Goal: Task Accomplishment & Management: Complete application form

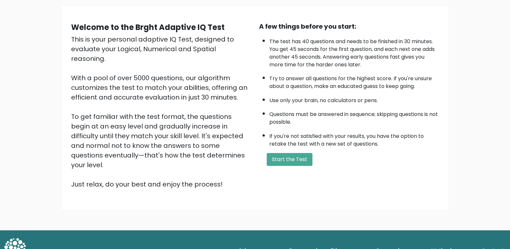
scroll to position [46, 0]
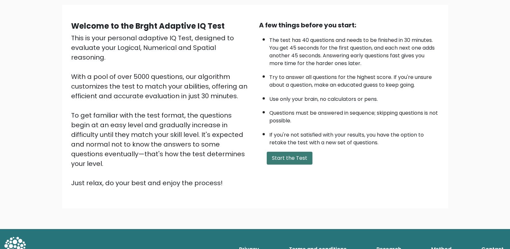
click at [274, 164] on button "Start the Test" at bounding box center [290, 157] width 46 height 13
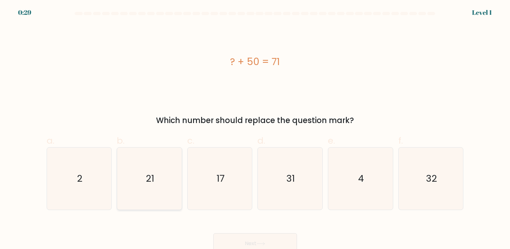
click at [159, 180] on icon "21" at bounding box center [149, 178] width 62 height 62
click at [255, 129] on input "b. 21" at bounding box center [255, 126] width 0 height 4
radio input "true"
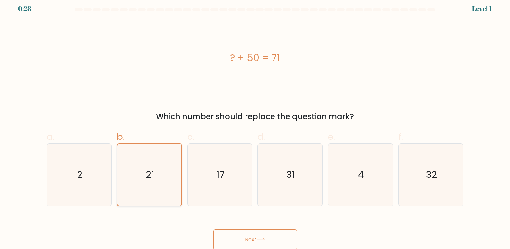
scroll to position [5, 0]
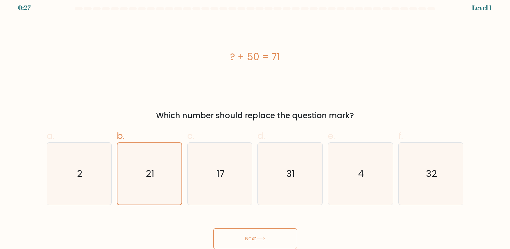
click at [248, 238] on button "Next" at bounding box center [255, 238] width 84 height 21
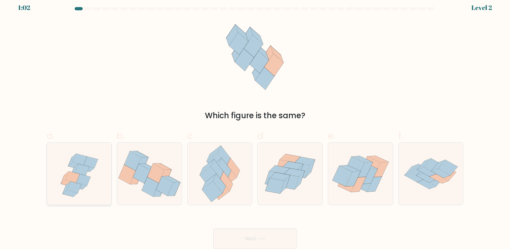
click at [77, 165] on icon at bounding box center [75, 165] width 15 height 6
click at [255, 124] on input "a." at bounding box center [255, 122] width 0 height 4
radio input "true"
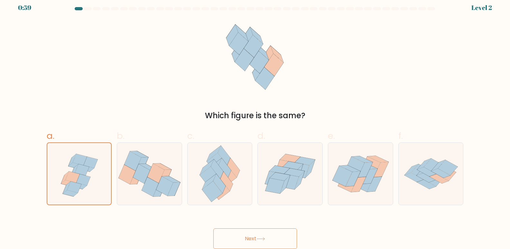
click at [249, 236] on button "Next" at bounding box center [255, 238] width 84 height 21
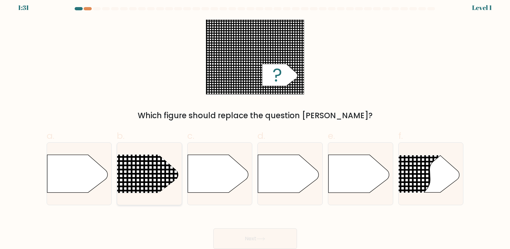
click at [136, 176] on line at bounding box center [136, 153] width 0 height 315
click at [255, 124] on input "b." at bounding box center [255, 122] width 0 height 4
radio input "true"
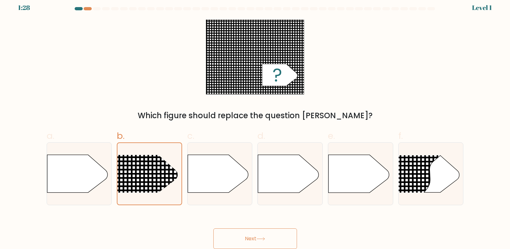
click at [241, 240] on button "Next" at bounding box center [255, 238] width 84 height 21
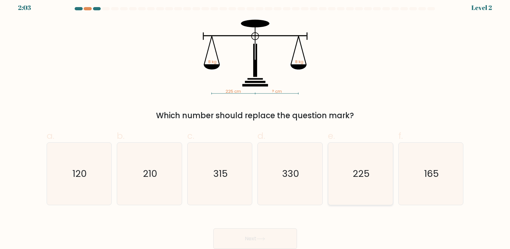
click at [352, 183] on icon "225" at bounding box center [360, 173] width 62 height 62
click at [255, 124] on input "e. 225" at bounding box center [255, 122] width 0 height 4
radio input "true"
click at [248, 238] on button "Next" at bounding box center [255, 238] width 84 height 21
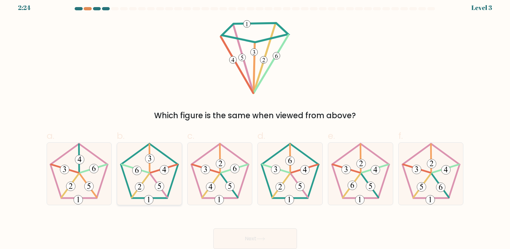
click at [147, 194] on icon at bounding box center [149, 173] width 62 height 62
click at [255, 124] on input "b." at bounding box center [255, 122] width 0 height 4
radio input "true"
click at [246, 235] on button "Next" at bounding box center [255, 238] width 84 height 21
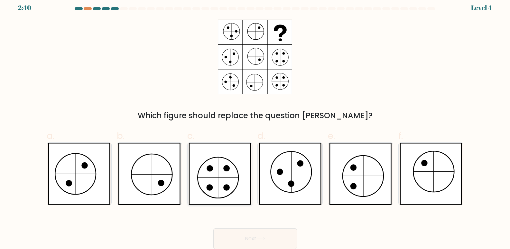
click at [215, 167] on icon at bounding box center [219, 173] width 62 height 62
click at [255, 124] on input "c." at bounding box center [255, 122] width 0 height 4
radio input "true"
click at [249, 240] on button "Next" at bounding box center [255, 238] width 84 height 21
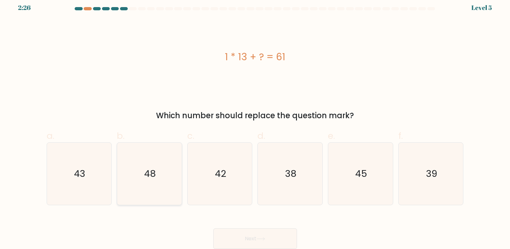
click at [170, 162] on icon "48" at bounding box center [149, 173] width 62 height 62
click at [255, 124] on input "b. 48" at bounding box center [255, 122] width 0 height 4
radio input "true"
click at [236, 233] on button "Next" at bounding box center [255, 238] width 84 height 21
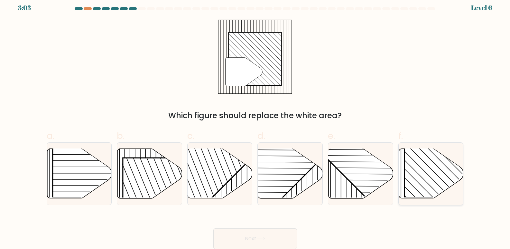
click at [433, 170] on rect at bounding box center [450, 151] width 93 height 93
click at [255, 124] on input "f." at bounding box center [255, 122] width 0 height 4
radio input "true"
click at [246, 238] on button "Next" at bounding box center [255, 238] width 84 height 21
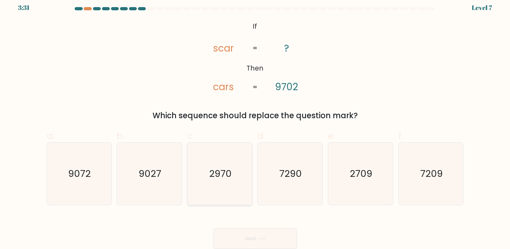
click at [221, 170] on text "2970" at bounding box center [220, 173] width 23 height 13
click at [255, 124] on input "c. 2970" at bounding box center [255, 122] width 0 height 4
radio input "true"
click at [224, 238] on button "Next" at bounding box center [255, 238] width 84 height 21
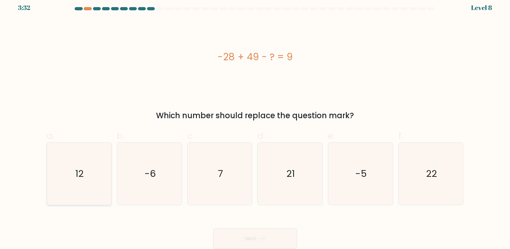
click at [61, 181] on icon "12" at bounding box center [79, 173] width 62 height 62
click at [255, 124] on input "a. 12" at bounding box center [255, 122] width 0 height 4
radio input "true"
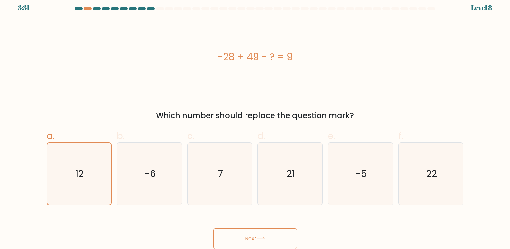
click at [224, 236] on button "Next" at bounding box center [255, 238] width 84 height 21
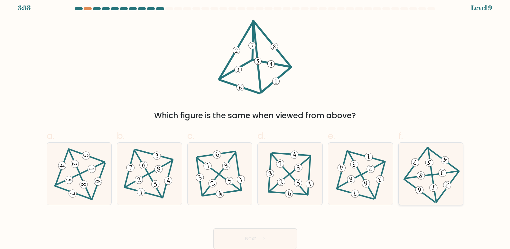
click at [439, 172] on 828 at bounding box center [442, 173] width 10 height 10
click at [255, 124] on input "f." at bounding box center [255, 122] width 0 height 4
radio input "true"
click at [138, 177] on 463 at bounding box center [138, 179] width 9 height 9
click at [255, 124] on input "b." at bounding box center [255, 122] width 0 height 4
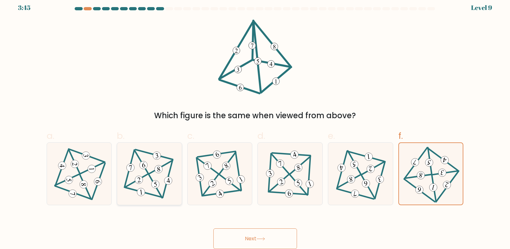
radio input "true"
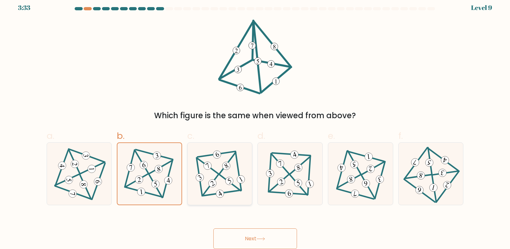
click at [220, 179] on icon at bounding box center [219, 174] width 51 height 50
click at [255, 124] on input "c." at bounding box center [255, 122] width 0 height 4
radio input "true"
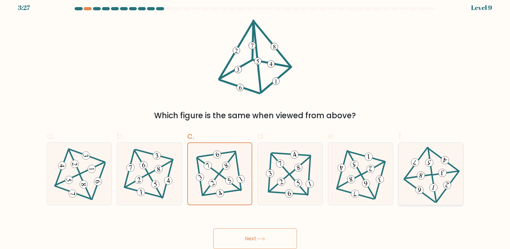
click at [440, 170] on 828 at bounding box center [442, 173] width 10 height 10
click at [255, 124] on input "f." at bounding box center [255, 122] width 0 height 4
radio input "true"
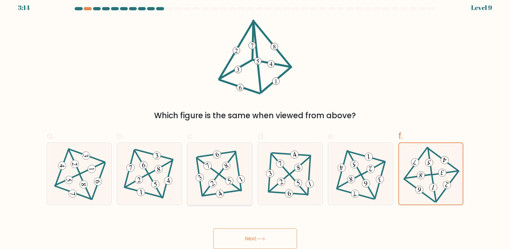
click at [214, 184] on 342 at bounding box center [212, 183] width 11 height 11
click at [255, 124] on input "c." at bounding box center [255, 122] width 0 height 4
radio input "true"
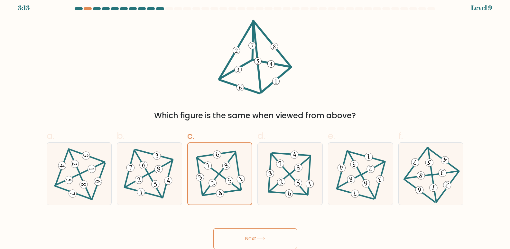
click at [235, 236] on button "Next" at bounding box center [255, 238] width 84 height 21
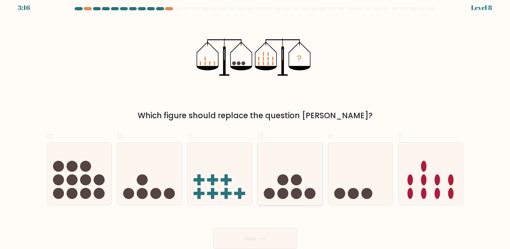
click at [298, 176] on circle at bounding box center [296, 179] width 11 height 11
click at [255, 124] on input "d." at bounding box center [255, 122] width 0 height 4
radio input "true"
click at [242, 235] on button "Next" at bounding box center [255, 238] width 84 height 21
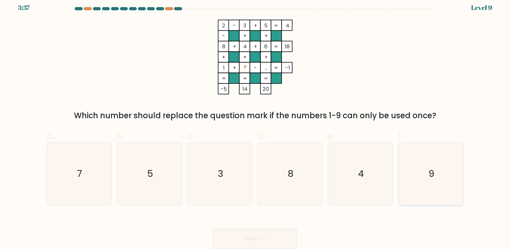
click at [440, 173] on icon "9" at bounding box center [431, 173] width 62 height 62
click at [255, 124] on input "f. 9" at bounding box center [255, 122] width 0 height 4
radio input "true"
click at [96, 183] on icon "7" at bounding box center [79, 173] width 62 height 62
click at [255, 124] on input "a. 7" at bounding box center [255, 122] width 0 height 4
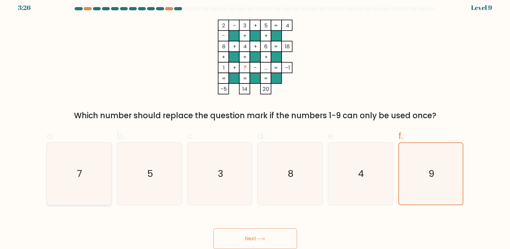
radio input "true"
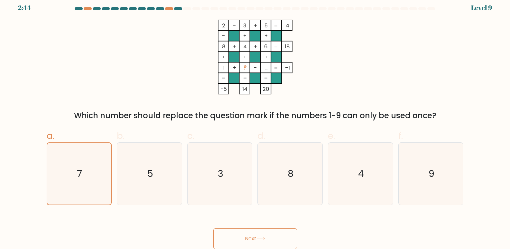
click at [238, 235] on button "Next" at bounding box center [255, 238] width 84 height 21
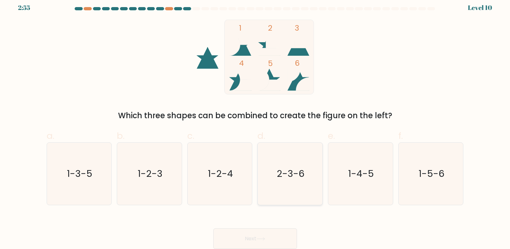
click at [282, 164] on icon "2-3-6" at bounding box center [290, 173] width 62 height 62
click at [255, 124] on input "d. 2-3-6" at bounding box center [255, 122] width 0 height 4
radio input "true"
click at [242, 243] on button "Next" at bounding box center [255, 238] width 84 height 21
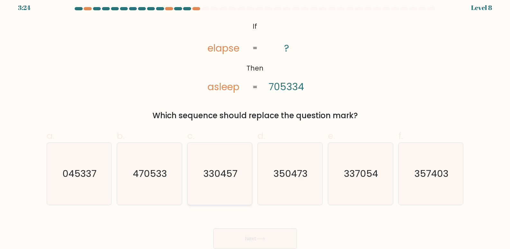
click at [211, 171] on text "330457" at bounding box center [220, 173] width 34 height 13
click at [255, 124] on input "c. 330457" at bounding box center [255, 122] width 0 height 4
radio input "true"
click at [247, 237] on button "Next" at bounding box center [255, 238] width 84 height 21
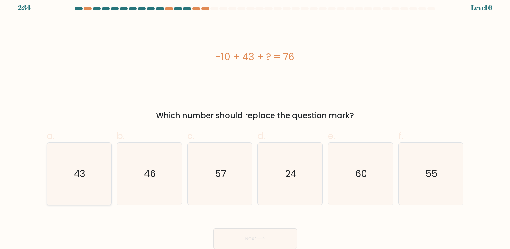
click at [85, 173] on text "43" at bounding box center [79, 173] width 11 height 13
click at [255, 124] on input "a. 43" at bounding box center [255, 122] width 0 height 4
radio input "true"
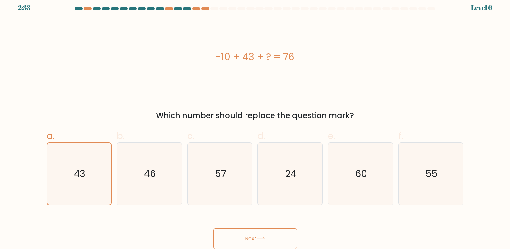
click at [224, 237] on button "Next" at bounding box center [255, 238] width 84 height 21
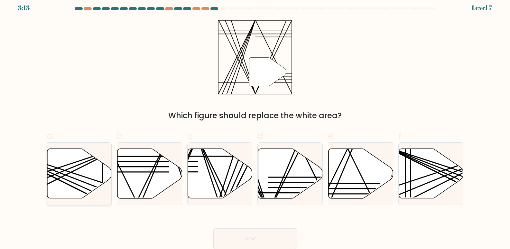
click at [73, 177] on icon at bounding box center [79, 174] width 65 height 50
click at [255, 124] on input "a." at bounding box center [255, 122] width 0 height 4
radio input "true"
click at [370, 177] on icon at bounding box center [360, 174] width 65 height 50
click at [255, 124] on input "e." at bounding box center [255, 122] width 0 height 4
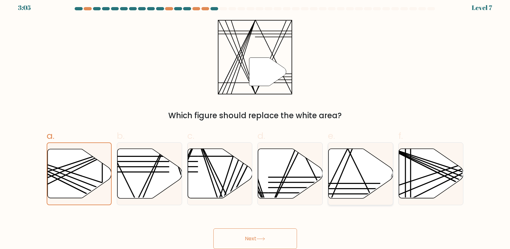
radio input "true"
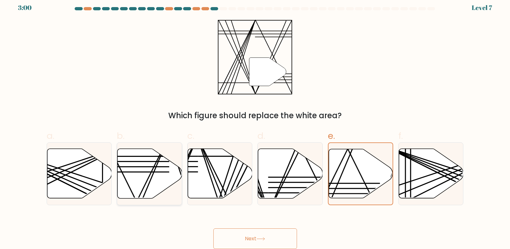
click at [166, 177] on icon at bounding box center [149, 174] width 65 height 50
click at [255, 124] on input "b." at bounding box center [255, 122] width 0 height 4
radio input "true"
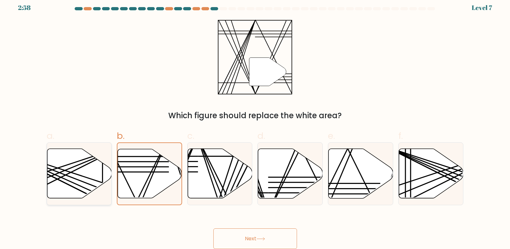
click at [56, 158] on icon at bounding box center [79, 174] width 65 height 50
click at [255, 124] on input "a." at bounding box center [255, 122] width 0 height 4
radio input "true"
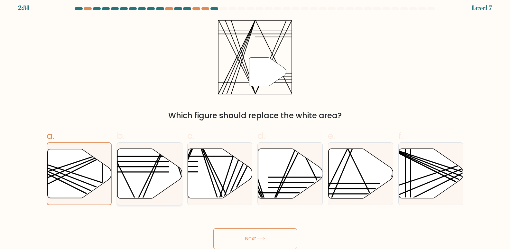
click at [147, 180] on line at bounding box center [136, 201] width 63 height 128
click at [255, 124] on input "b." at bounding box center [255, 122] width 0 height 4
radio input "true"
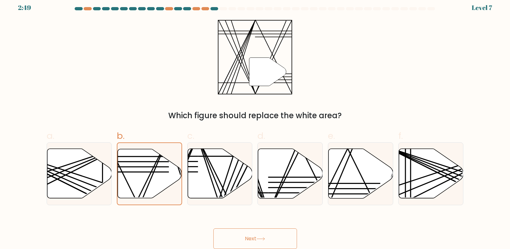
click at [239, 241] on button "Next" at bounding box center [255, 238] width 84 height 21
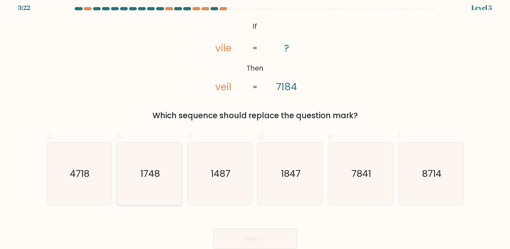
click at [141, 178] on text "1748" at bounding box center [150, 173] width 20 height 13
click at [255, 124] on input "b. 1748" at bounding box center [255, 122] width 0 height 4
radio input "true"
click at [260, 237] on icon at bounding box center [260, 239] width 9 height 4
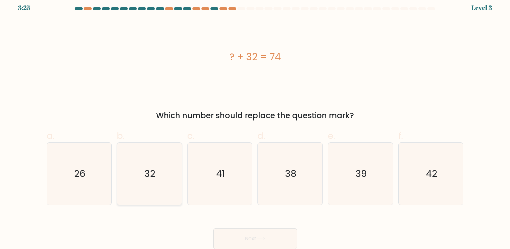
click at [145, 174] on text "32" at bounding box center [149, 173] width 11 height 13
click at [255, 124] on input "b. 32" at bounding box center [255, 122] width 0 height 4
radio input "true"
click at [240, 240] on button "Next" at bounding box center [255, 238] width 84 height 21
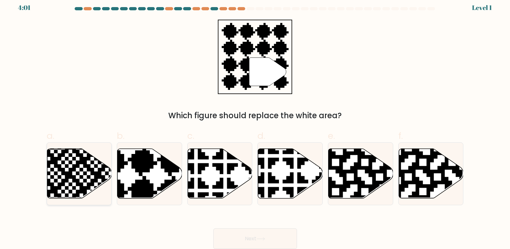
click at [76, 171] on icon at bounding box center [57, 200] width 117 height 117
click at [255, 124] on input "a." at bounding box center [255, 122] width 0 height 4
radio input "true"
click at [237, 241] on button "Next" at bounding box center [255, 238] width 84 height 21
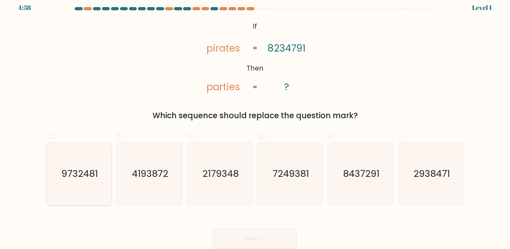
click at [73, 177] on text "9732481" at bounding box center [79, 173] width 36 height 13
click at [255, 124] on input "a. 9732481" at bounding box center [255, 122] width 0 height 4
radio input "true"
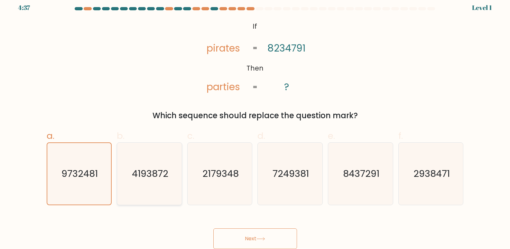
drag, startPoint x: 154, startPoint y: 179, endPoint x: 158, endPoint y: 181, distance: 3.9
click at [154, 179] on text "4193872" at bounding box center [150, 173] width 36 height 13
click at [255, 124] on input "b. 4193872" at bounding box center [255, 122] width 0 height 4
radio input "true"
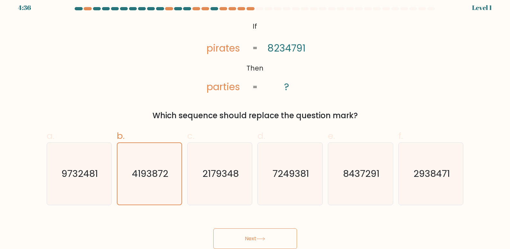
click at [250, 236] on button "Next" at bounding box center [255, 238] width 84 height 21
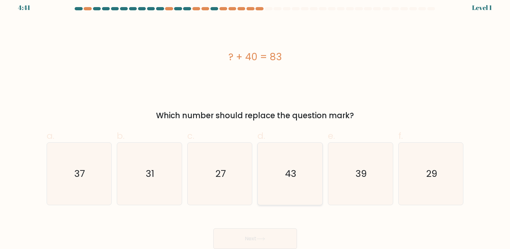
click at [277, 179] on icon "43" at bounding box center [290, 173] width 62 height 62
click at [255, 124] on input "d. 43" at bounding box center [255, 122] width 0 height 4
radio input "true"
click at [243, 239] on button "Next" at bounding box center [255, 238] width 84 height 21
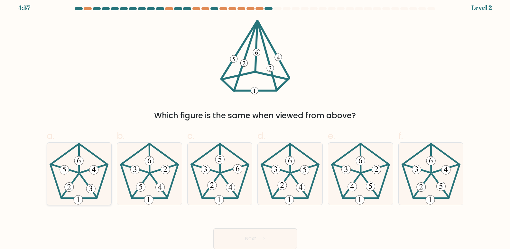
click at [80, 178] on icon at bounding box center [79, 173] width 62 height 62
click at [255, 124] on input "a." at bounding box center [255, 122] width 0 height 4
radio input "true"
click at [235, 236] on button "Next" at bounding box center [255, 238] width 84 height 21
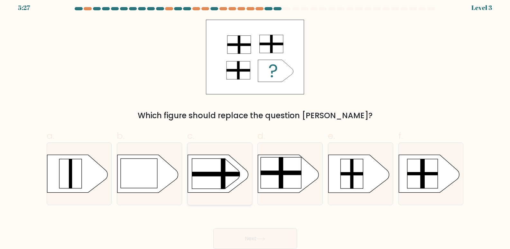
click at [205, 178] on icon at bounding box center [216, 174] width 48 height 30
click at [255, 124] on input "c." at bounding box center [255, 122] width 0 height 4
radio input "true"
click at [245, 239] on button "Next" at bounding box center [255, 238] width 84 height 21
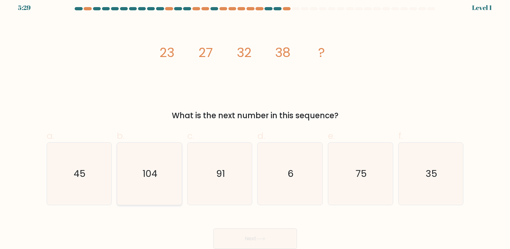
click at [160, 158] on icon "104" at bounding box center [149, 173] width 62 height 62
click at [255, 124] on input "b. 104" at bounding box center [255, 122] width 0 height 4
radio input "true"
click at [252, 234] on button "Next" at bounding box center [255, 238] width 84 height 21
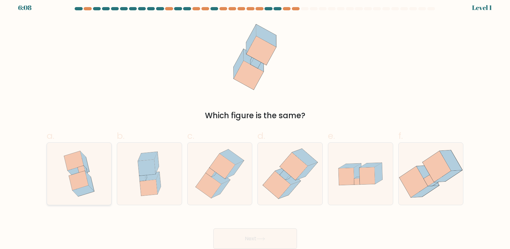
click at [78, 177] on icon at bounding box center [79, 180] width 20 height 19
click at [255, 124] on input "a." at bounding box center [255, 122] width 0 height 4
radio input "true"
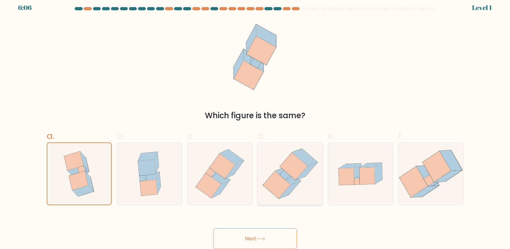
click at [287, 173] on icon at bounding box center [284, 175] width 10 height 10
click at [255, 124] on input "d." at bounding box center [255, 122] width 0 height 4
radio input "true"
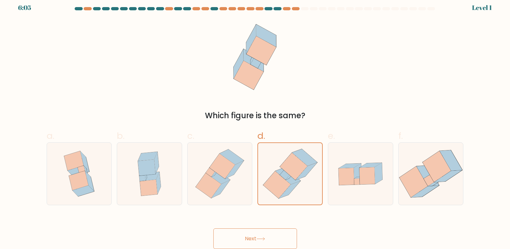
click at [238, 233] on button "Next" at bounding box center [255, 238] width 84 height 21
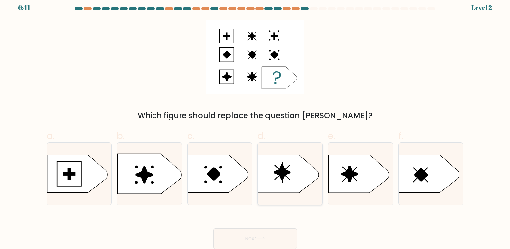
click at [275, 175] on icon at bounding box center [288, 174] width 60 height 38
click at [255, 124] on input "d." at bounding box center [255, 122] width 0 height 4
radio input "true"
click at [216, 180] on icon at bounding box center [217, 174] width 60 height 38
click at [255, 124] on input "c." at bounding box center [255, 122] width 0 height 4
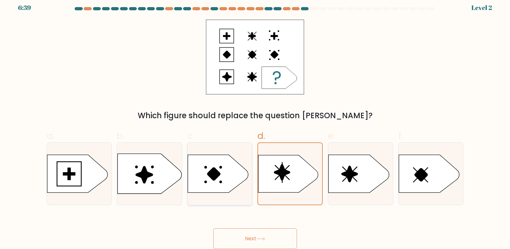
radio input "true"
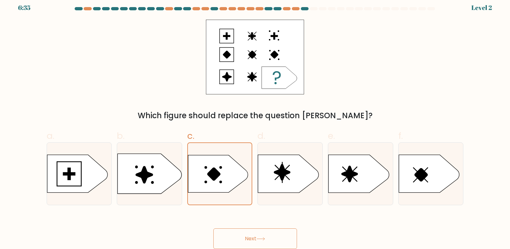
click at [240, 239] on button "Next" at bounding box center [255, 238] width 84 height 21
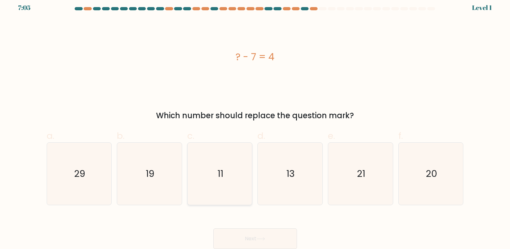
click at [202, 178] on icon "11" at bounding box center [220, 173] width 62 height 62
click at [255, 124] on input "c. 11" at bounding box center [255, 122] width 0 height 4
radio input "true"
click at [231, 239] on button "Next" at bounding box center [255, 238] width 84 height 21
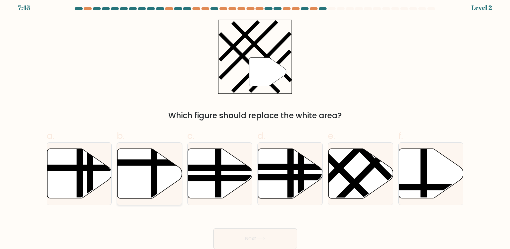
click at [134, 184] on icon at bounding box center [149, 174] width 65 height 50
click at [255, 124] on input "b." at bounding box center [255, 122] width 0 height 4
radio input "true"
click at [222, 235] on button "Next" at bounding box center [255, 238] width 84 height 21
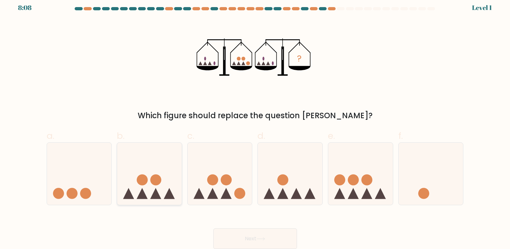
click at [138, 178] on circle at bounding box center [142, 179] width 11 height 11
click at [255, 124] on input "b." at bounding box center [255, 122] width 0 height 4
radio input "true"
click at [236, 237] on button "Next" at bounding box center [255, 238] width 84 height 21
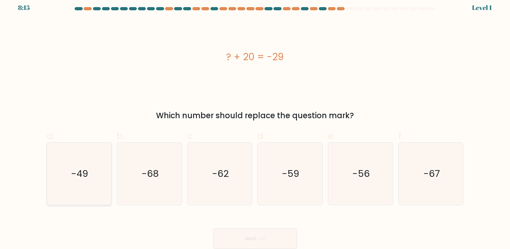
click at [68, 179] on icon "-49" at bounding box center [79, 173] width 62 height 62
click at [255, 124] on input "a. -49" at bounding box center [255, 122] width 0 height 4
radio input "true"
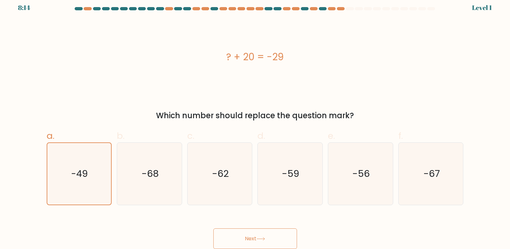
click at [251, 236] on button "Next" at bounding box center [255, 238] width 84 height 21
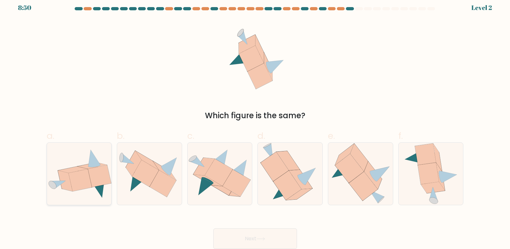
click at [76, 178] on icon at bounding box center [80, 180] width 23 height 22
click at [255, 124] on input "a." at bounding box center [255, 122] width 0 height 4
radio input "true"
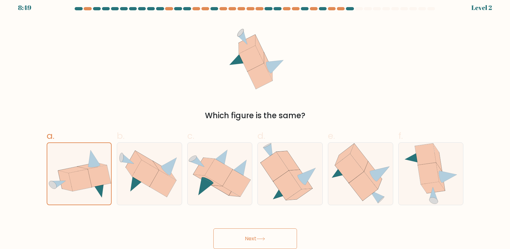
click at [234, 237] on button "Next" at bounding box center [255, 238] width 84 height 21
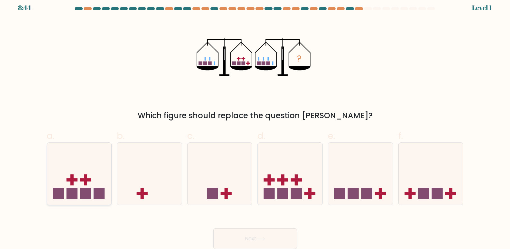
click at [81, 169] on icon at bounding box center [79, 173] width 65 height 53
click at [255, 124] on input "a." at bounding box center [255, 122] width 0 height 4
radio input "true"
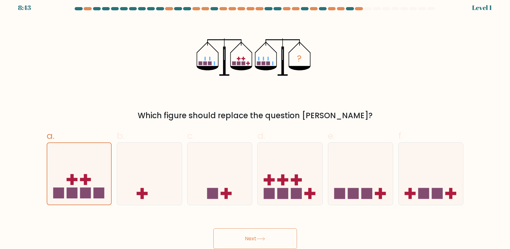
click at [239, 241] on button "Next" at bounding box center [255, 238] width 84 height 21
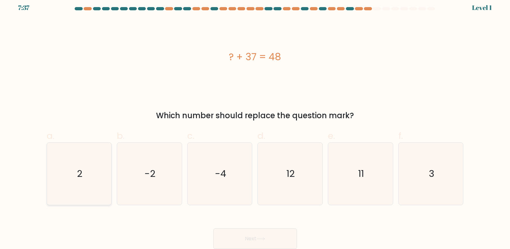
click at [70, 183] on icon "2" at bounding box center [79, 173] width 62 height 62
click at [255, 124] on input "a. 2" at bounding box center [255, 122] width 0 height 4
radio input "true"
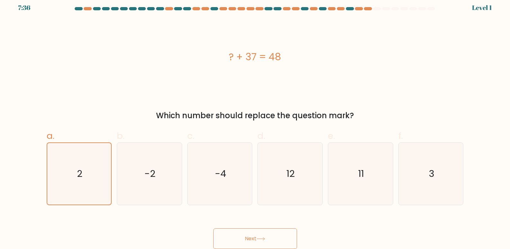
click at [239, 235] on button "Next" at bounding box center [255, 238] width 84 height 21
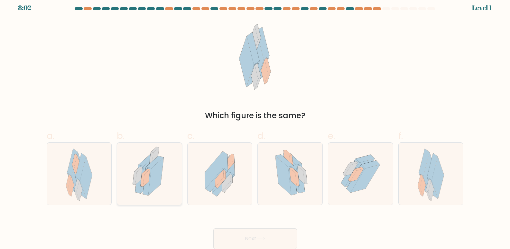
click at [142, 175] on icon at bounding box center [143, 179] width 4 height 13
click at [255, 124] on input "b." at bounding box center [255, 122] width 0 height 4
radio input "true"
click at [223, 234] on button "Next" at bounding box center [255, 238] width 84 height 21
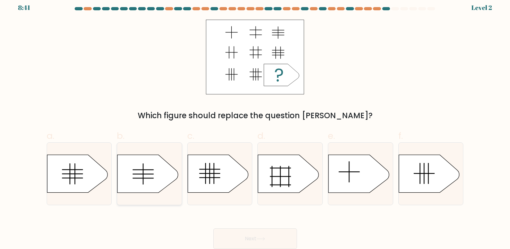
click at [119, 175] on icon at bounding box center [147, 174] width 60 height 38
click at [255, 124] on input "b." at bounding box center [255, 122] width 0 height 4
radio input "true"
click at [223, 233] on button "Next" at bounding box center [255, 238] width 84 height 21
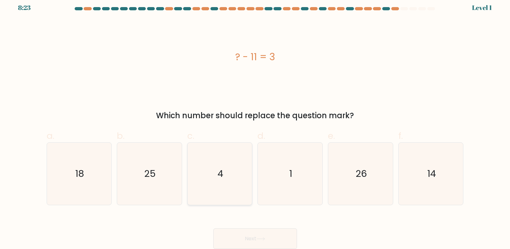
click at [221, 184] on icon "4" at bounding box center [220, 173] width 62 height 62
click at [255, 124] on input "c. 4" at bounding box center [255, 122] width 0 height 4
radio input "true"
click at [298, 183] on icon "1" at bounding box center [290, 173] width 62 height 62
click at [255, 124] on input "d. 1" at bounding box center [255, 122] width 0 height 4
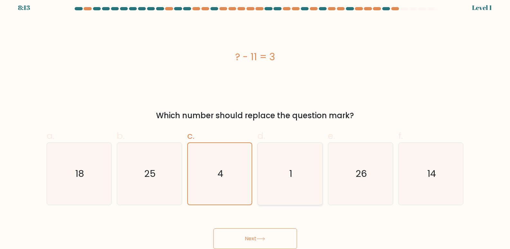
radio input "true"
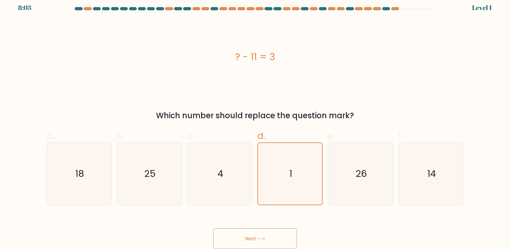
click at [238, 242] on button "Next" at bounding box center [255, 238] width 84 height 21
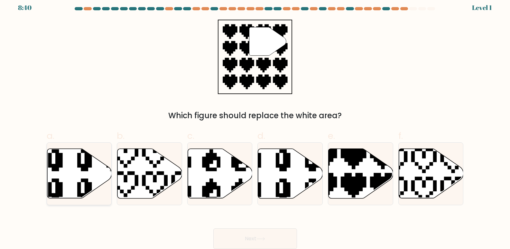
click at [75, 174] on icon at bounding box center [79, 174] width 65 height 50
click at [255, 124] on input "a." at bounding box center [255, 122] width 0 height 4
radio input "true"
click at [230, 237] on button "Next" at bounding box center [255, 238] width 84 height 21
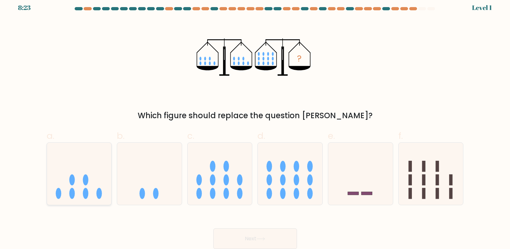
click at [80, 184] on icon at bounding box center [79, 173] width 65 height 53
click at [255, 124] on input "a." at bounding box center [255, 122] width 0 height 4
radio input "true"
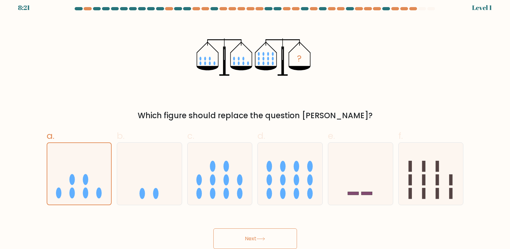
click at [241, 236] on button "Next" at bounding box center [255, 238] width 84 height 21
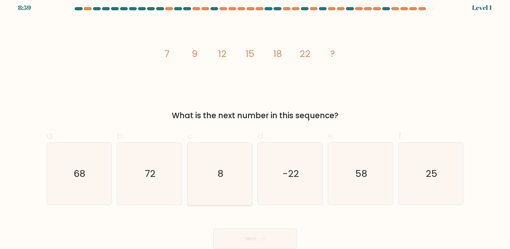
click at [212, 169] on icon "8" at bounding box center [220, 173] width 62 height 62
click at [255, 124] on input "c. 8" at bounding box center [255, 122] width 0 height 4
radio input "true"
click at [241, 240] on button "Next" at bounding box center [255, 238] width 84 height 21
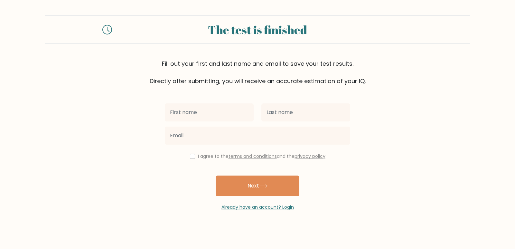
click at [199, 114] on input "text" at bounding box center [209, 112] width 89 height 18
type input "emmanuel"
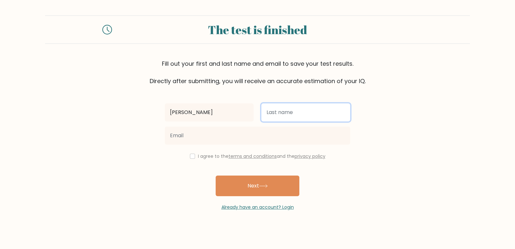
click at [279, 109] on input "text" at bounding box center [305, 112] width 89 height 18
type input "Andrew"
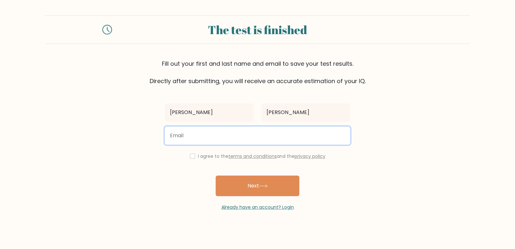
click at [194, 137] on input "email" at bounding box center [257, 135] width 185 height 18
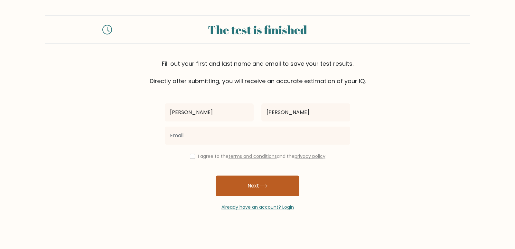
click at [240, 178] on button "Next" at bounding box center [257, 185] width 84 height 21
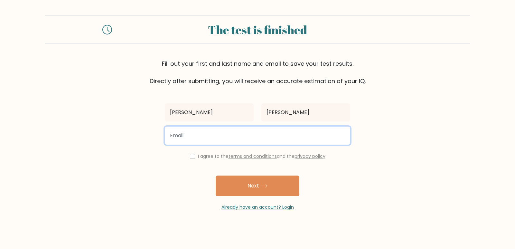
click at [176, 137] on input "email" at bounding box center [257, 135] width 185 height 18
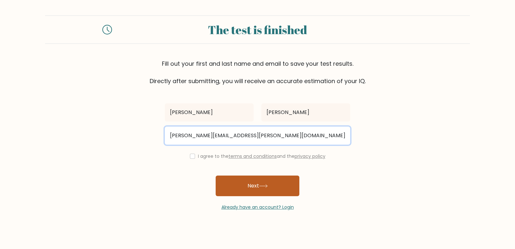
type input "emmanuel.Andrew@spypoint.com"
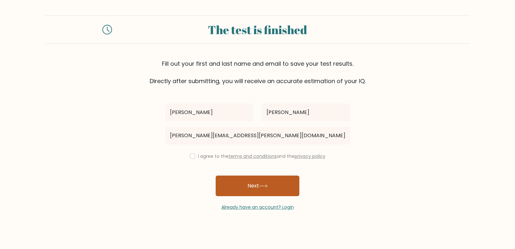
click at [253, 189] on button "Next" at bounding box center [257, 185] width 84 height 21
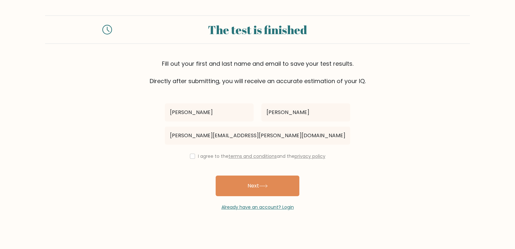
click at [193, 159] on div "I agree to the terms and conditions and the privacy policy" at bounding box center [257, 156] width 193 height 8
click at [190, 158] on input "checkbox" at bounding box center [192, 155] width 5 height 5
checkbox input "true"
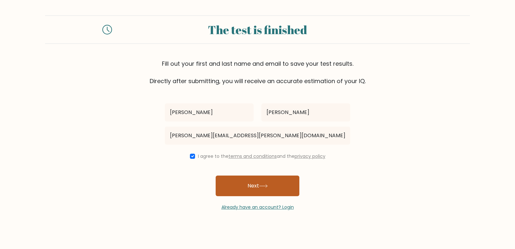
click at [229, 186] on button "Next" at bounding box center [257, 185] width 84 height 21
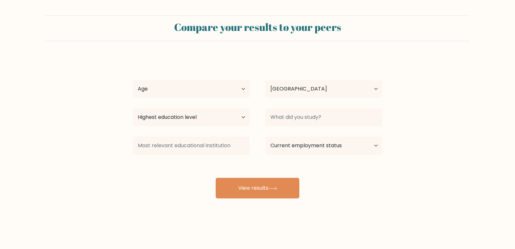
select select "EG"
click at [242, 89] on select "Age Under 18 years old 18-24 years old 25-34 years old 35-44 years old 45-54 ye…" at bounding box center [191, 89] width 117 height 18
select select "25_34"
click at [133, 80] on select "Age Under 18 years old 18-24 years old 25-34 years old 35-44 years old 45-54 ye…" at bounding box center [191, 89] width 117 height 18
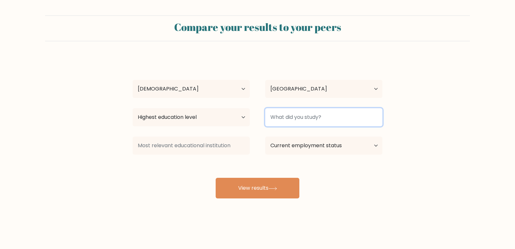
click at [327, 120] on input at bounding box center [323, 117] width 117 height 18
type input "i"
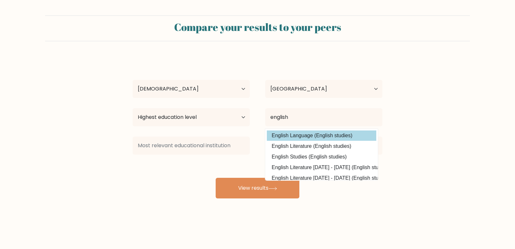
click at [298, 133] on option "English Language (English studies)" at bounding box center [321, 135] width 109 height 10
type input "English Language"
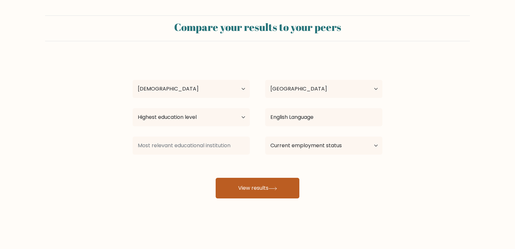
click at [245, 191] on button "View results" at bounding box center [257, 188] width 84 height 21
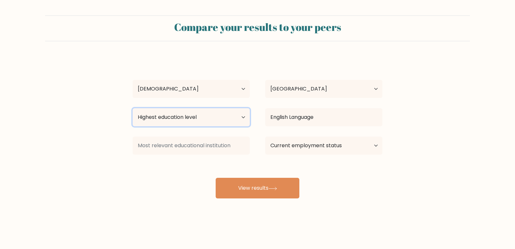
click at [246, 115] on select "Highest education level No schooling Primary Lower Secondary Upper Secondary Oc…" at bounding box center [191, 117] width 117 height 18
click at [133, 108] on select "Highest education level No schooling Primary Lower Secondary Upper Secondary Oc…" at bounding box center [191, 117] width 117 height 18
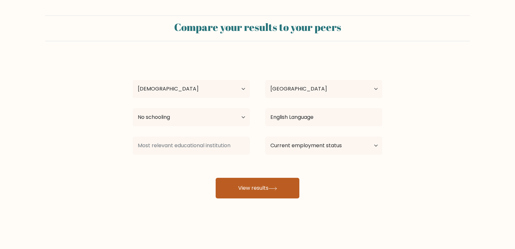
click at [257, 189] on button "View results" at bounding box center [257, 188] width 84 height 21
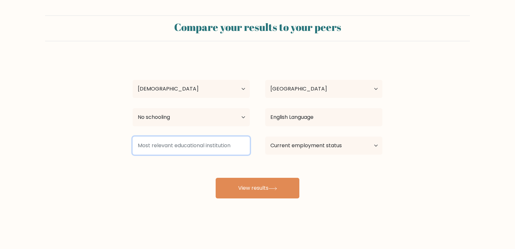
click at [226, 142] on input at bounding box center [191, 145] width 117 height 18
click at [206, 146] on input at bounding box center [191, 145] width 117 height 18
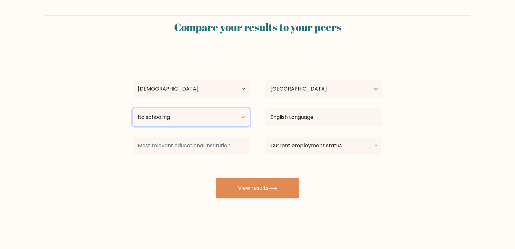
click at [239, 117] on select "Highest education level No schooling Primary Lower Secondary Upper Secondary Oc…" at bounding box center [191, 117] width 117 height 18
select select "upper_secondary"
click at [133, 108] on select "Highest education level No schooling Primary Lower Secondary Upper Secondary Oc…" at bounding box center [191, 117] width 117 height 18
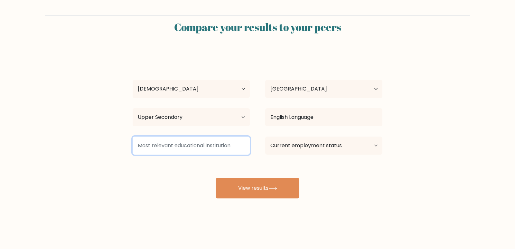
click at [206, 145] on input at bounding box center [191, 145] width 117 height 18
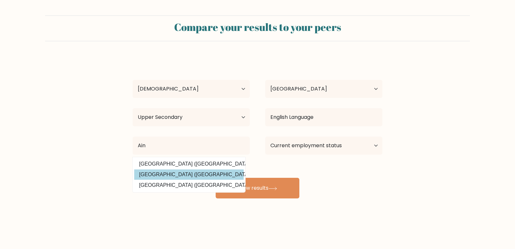
click at [179, 172] on option "Ain Shams University (Egypt)" at bounding box center [188, 174] width 109 height 10
type input "[GEOGRAPHIC_DATA]"
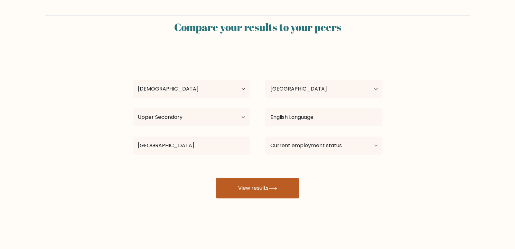
click at [268, 190] on button "View results" at bounding box center [257, 188] width 84 height 21
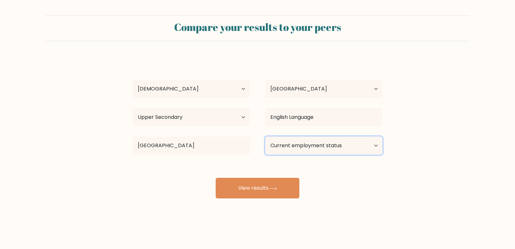
click at [375, 144] on select "Current employment status Employed Student Retired Other / prefer not to answer" at bounding box center [323, 145] width 117 height 18
select select "employed"
click at [265, 136] on select "Current employment status Employed Student Retired Other / prefer not to answer" at bounding box center [323, 145] width 117 height 18
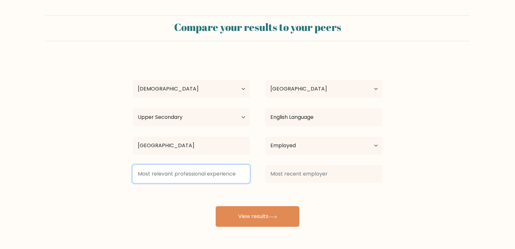
click at [191, 174] on input at bounding box center [191, 174] width 117 height 18
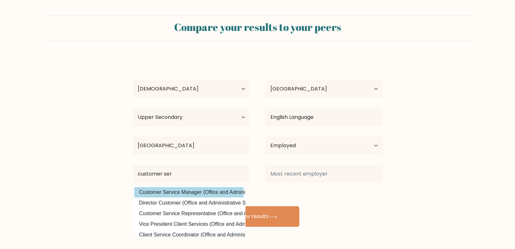
click at [177, 187] on option "Customer Service Manager (Office and Administrative Support)" at bounding box center [188, 192] width 109 height 10
type input "Customer Service Manager"
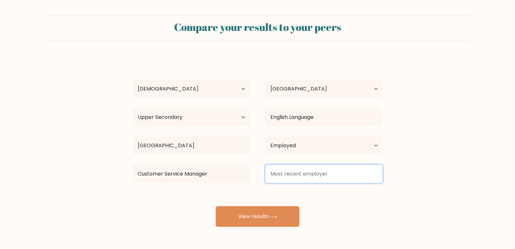
click at [327, 177] on input at bounding box center [323, 174] width 117 height 18
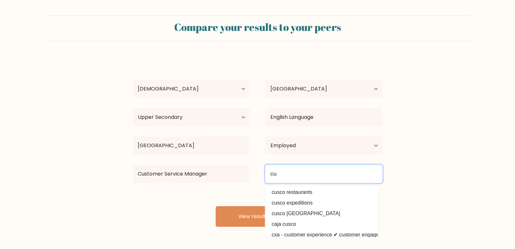
type input "c"
type input "e"
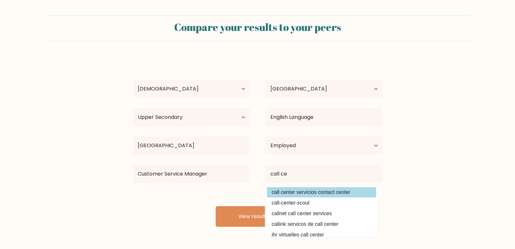
click at [316, 193] on div "emmanuel Andrew Age Under 18 years old 18-24 years old 25-34 years old 35-44 ye…" at bounding box center [257, 142] width 257 height 170
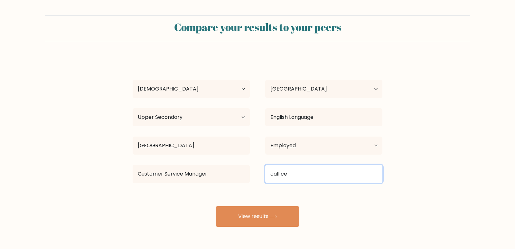
click at [300, 172] on input "call ce" at bounding box center [323, 174] width 117 height 18
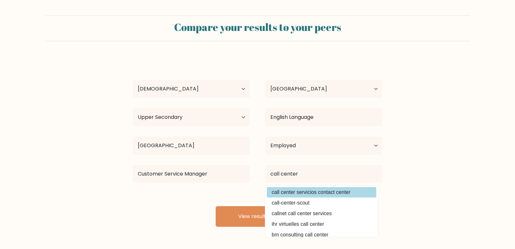
click at [279, 192] on option "call center servicios contact center" at bounding box center [321, 192] width 109 height 10
type input "call center servicios contact center"
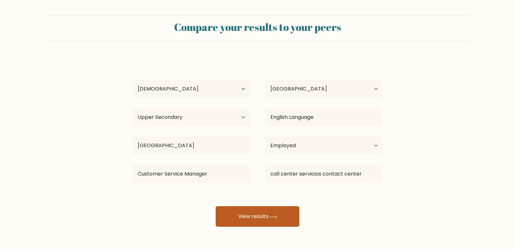
click at [253, 220] on button "View results" at bounding box center [257, 216] width 84 height 21
